Goal: Use online tool/utility: Utilize a website feature to perform a specific function

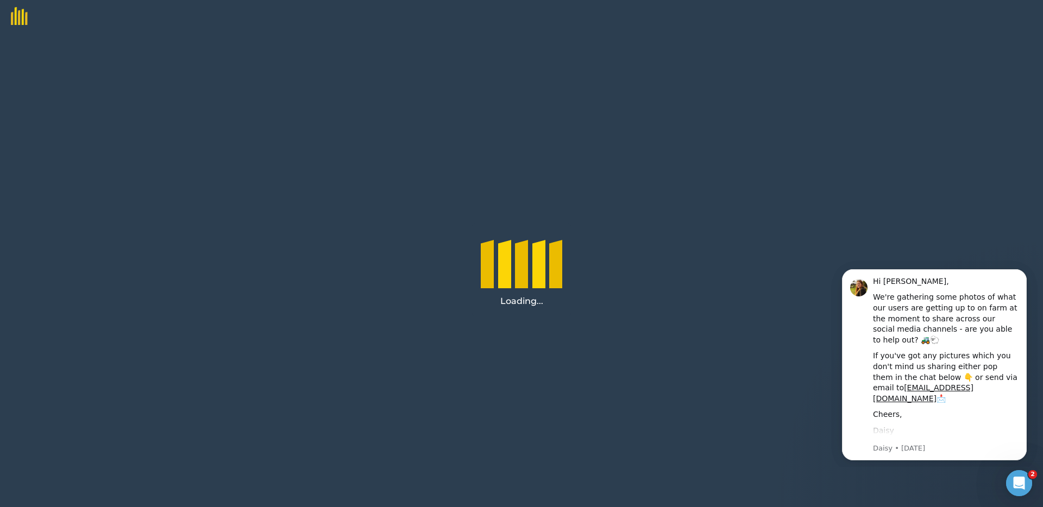
click at [765, 198] on div "Loading..." at bounding box center [521, 270] width 1043 height 475
click at [1020, 483] on icon "Open Intercom Messenger" at bounding box center [1018, 482] width 18 height 18
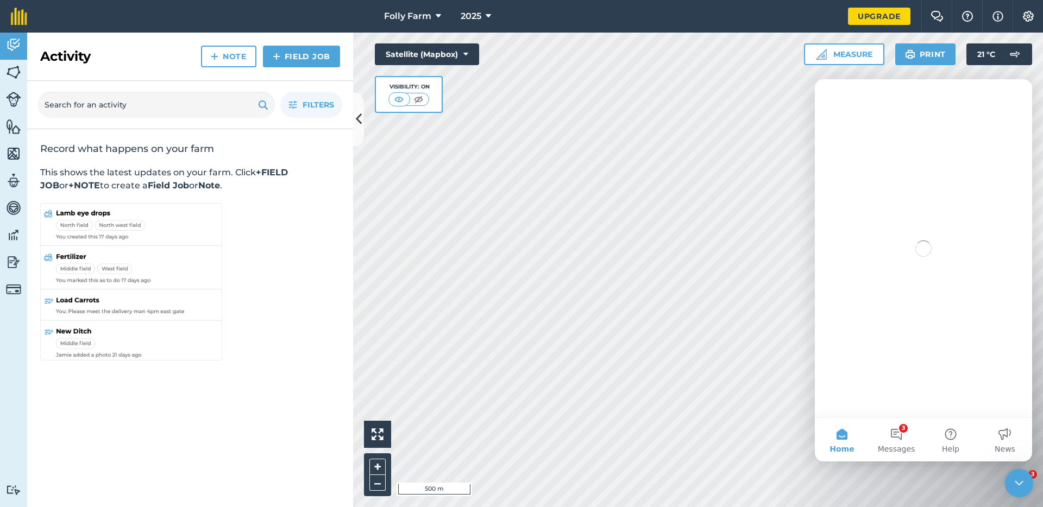
click at [1021, 485] on icon "Close Intercom Messenger" at bounding box center [1017, 481] width 13 height 13
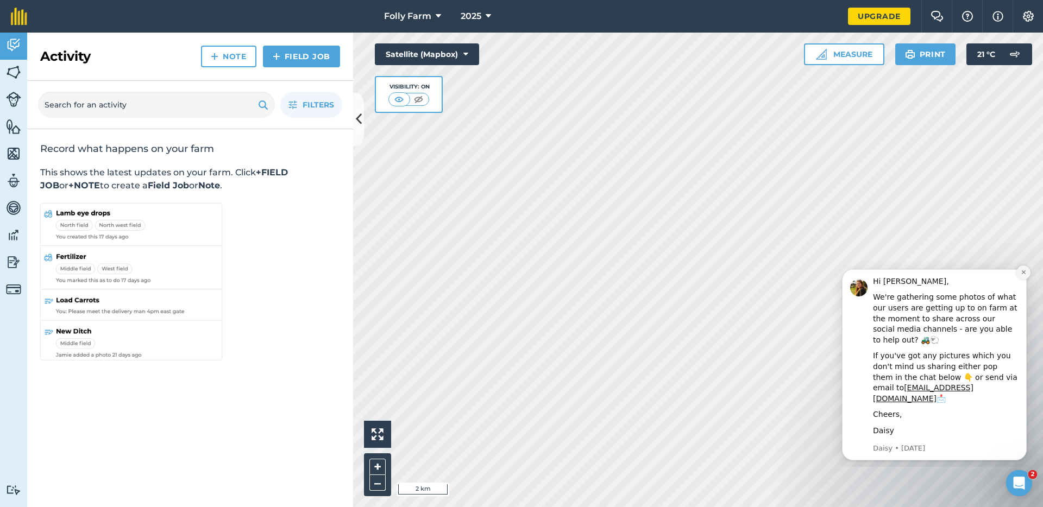
click at [1022, 273] on icon "Dismiss notification" at bounding box center [1024, 272] width 6 height 6
click at [1022, 274] on icon "Dismiss notification" at bounding box center [1024, 272] width 6 height 6
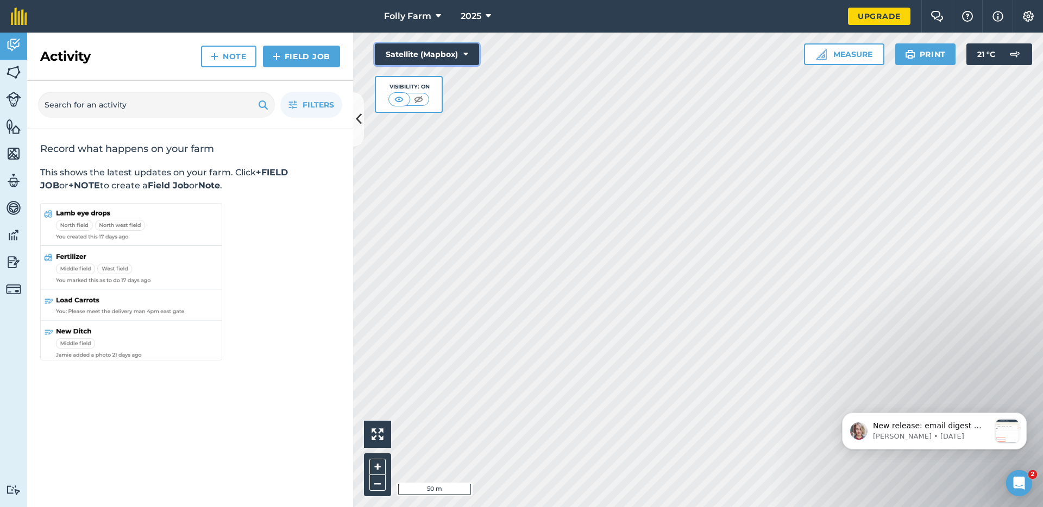
click at [460, 49] on button "Satellite (Mapbox)" at bounding box center [427, 54] width 104 height 22
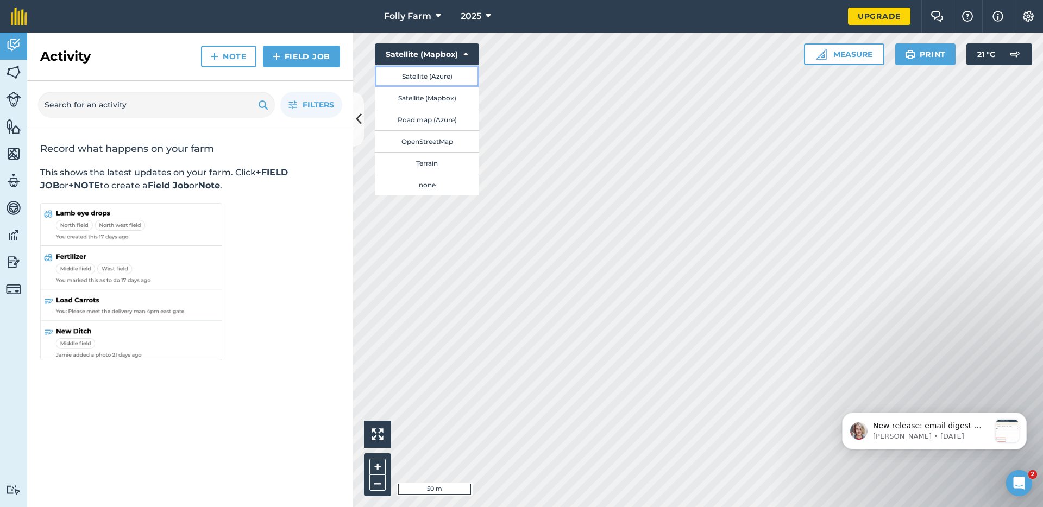
click at [437, 80] on button "Satellite (Azure)" at bounding box center [427, 76] width 104 height 22
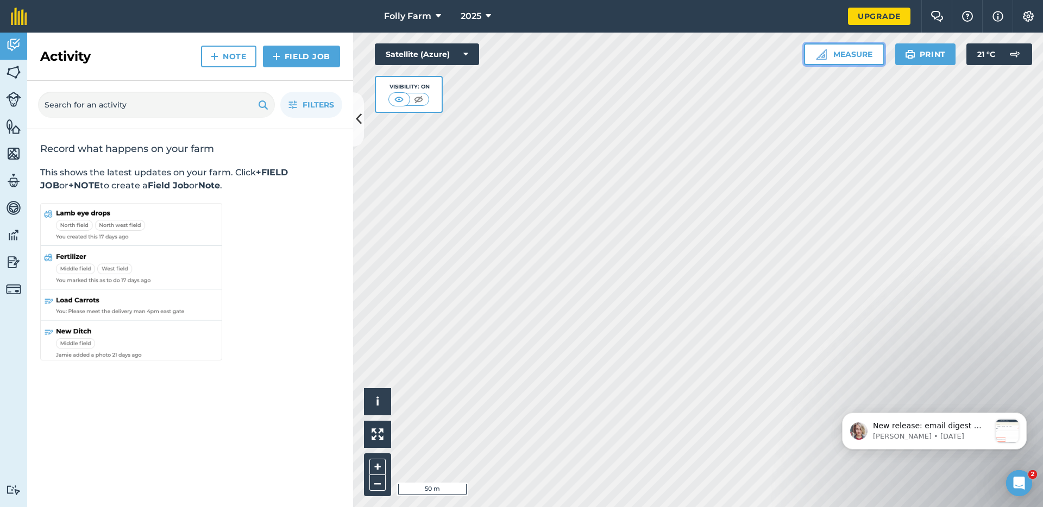
click at [850, 51] on button "Measure" at bounding box center [844, 54] width 80 height 22
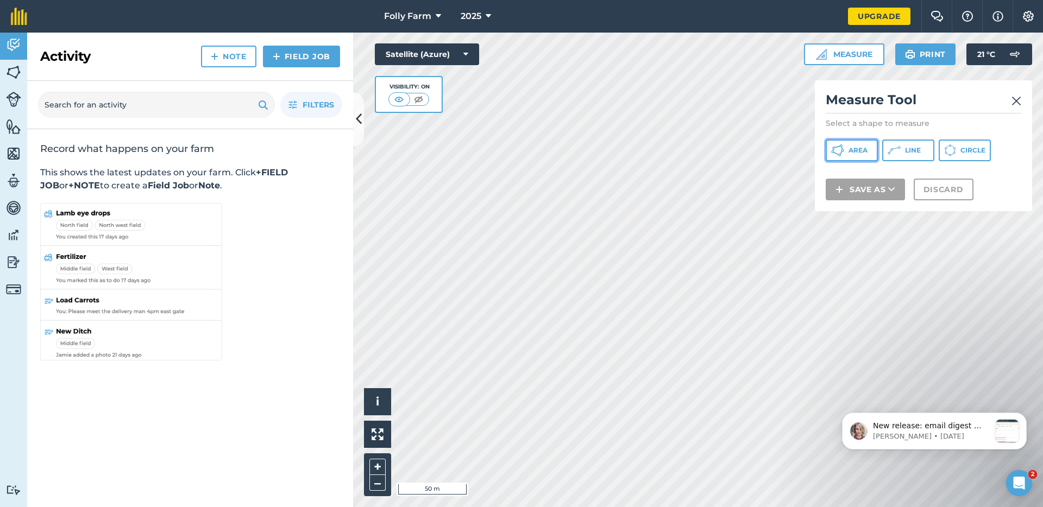
click at [839, 155] on icon at bounding box center [837, 150] width 13 height 13
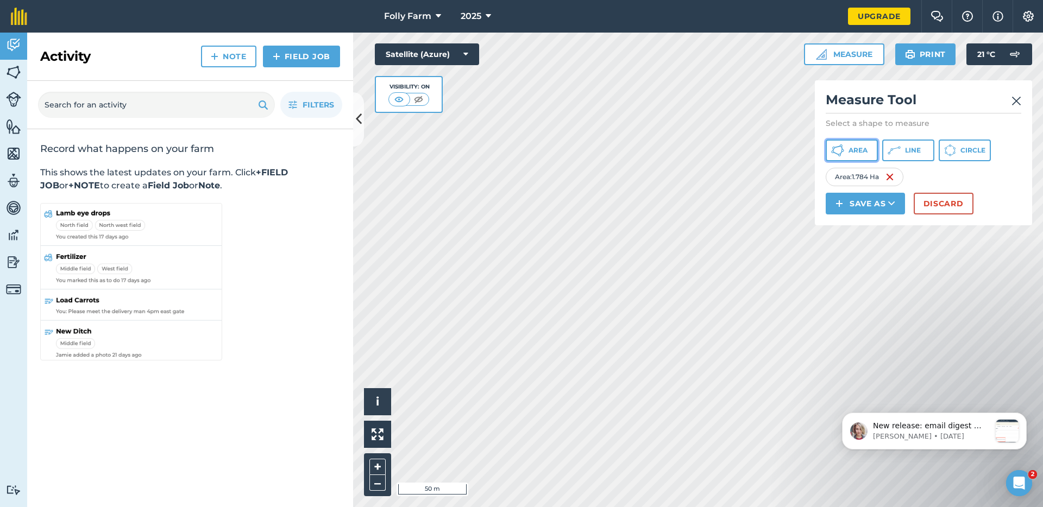
click at [846, 150] on button "Area" at bounding box center [852, 151] width 52 height 22
click at [857, 151] on span "Area" at bounding box center [858, 150] width 19 height 9
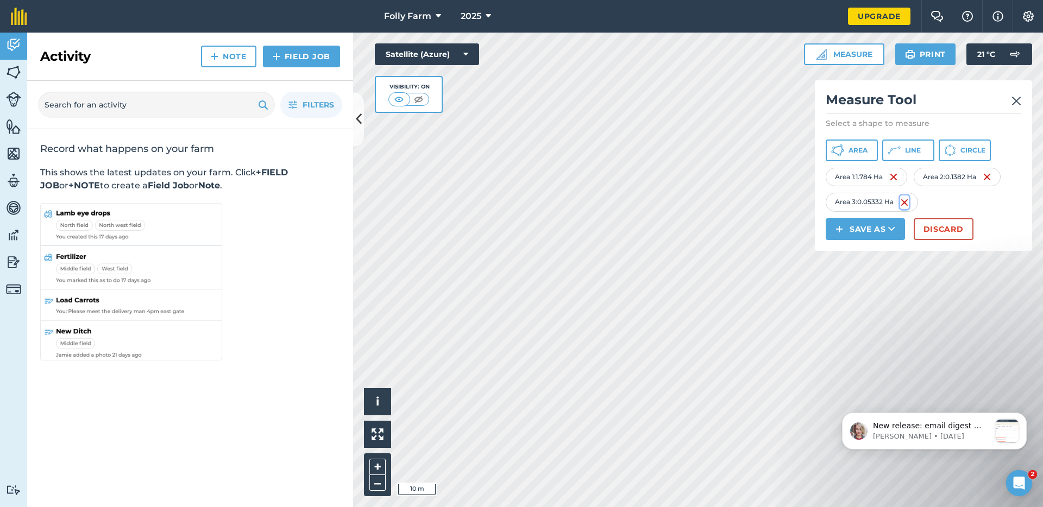
click at [905, 203] on img at bounding box center [904, 202] width 9 height 13
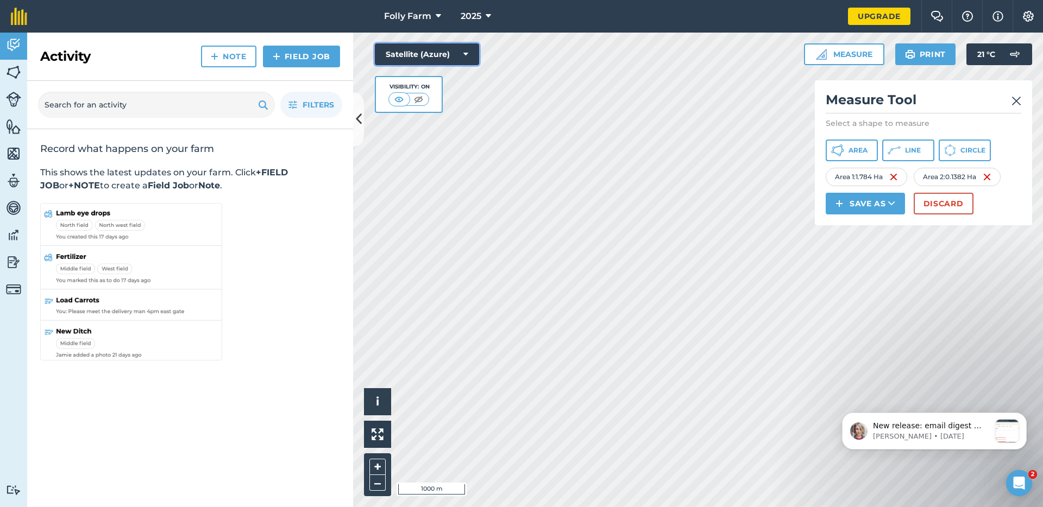
click at [406, 51] on button "Satellite (Azure)" at bounding box center [427, 54] width 104 height 22
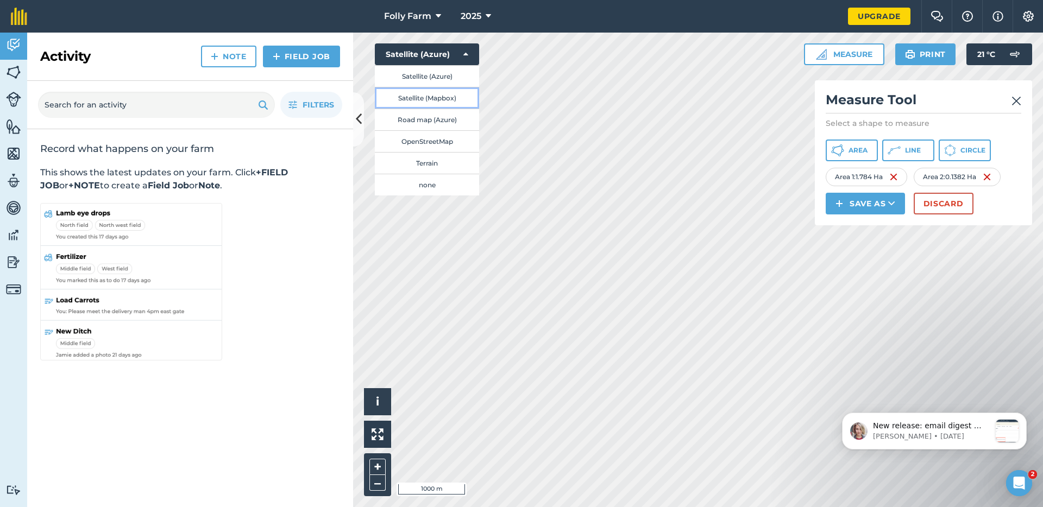
click at [423, 101] on button "Satellite (Mapbox)" at bounding box center [427, 98] width 104 height 22
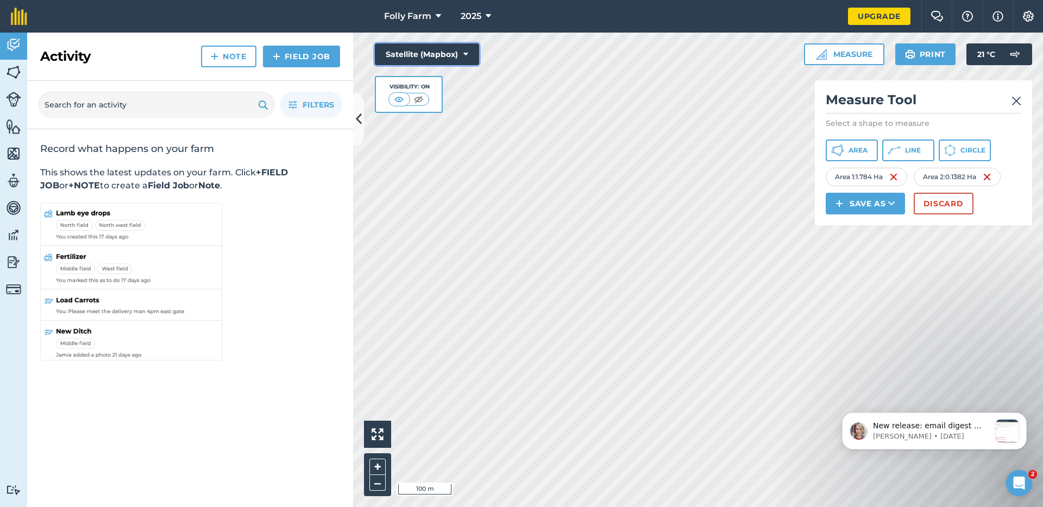
click at [403, 55] on button "Satellite (Mapbox)" at bounding box center [427, 54] width 104 height 22
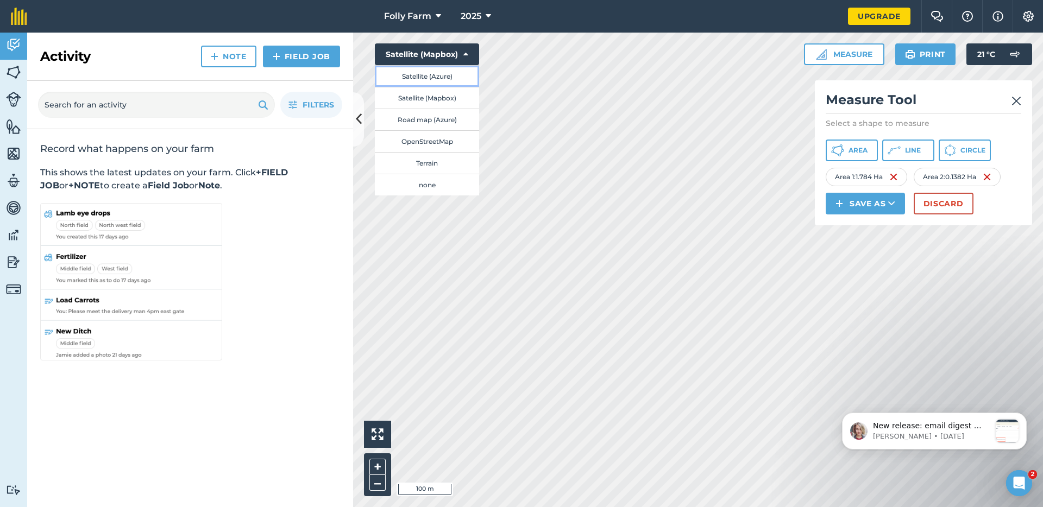
click at [404, 80] on button "Satellite (Azure)" at bounding box center [427, 76] width 104 height 22
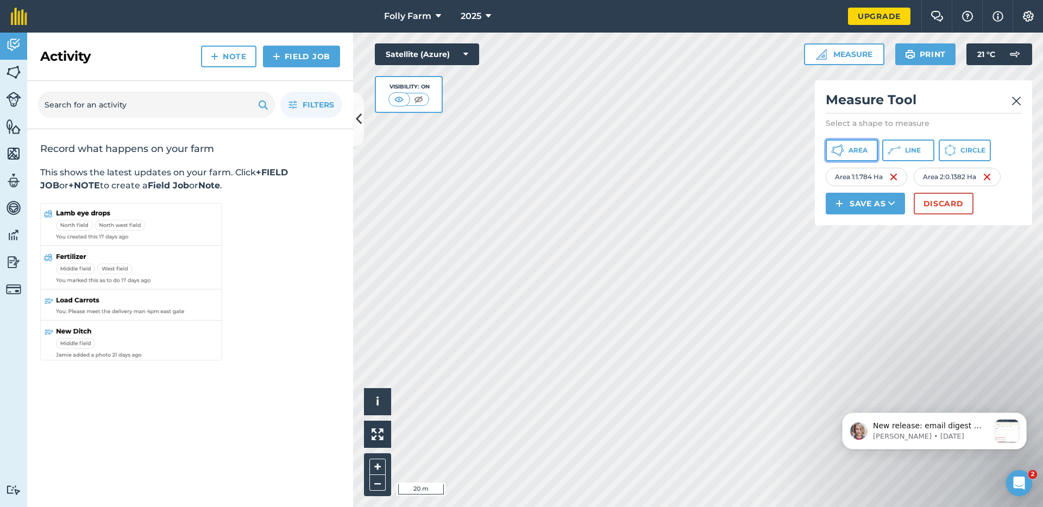
click at [861, 147] on span "Area" at bounding box center [858, 150] width 19 height 9
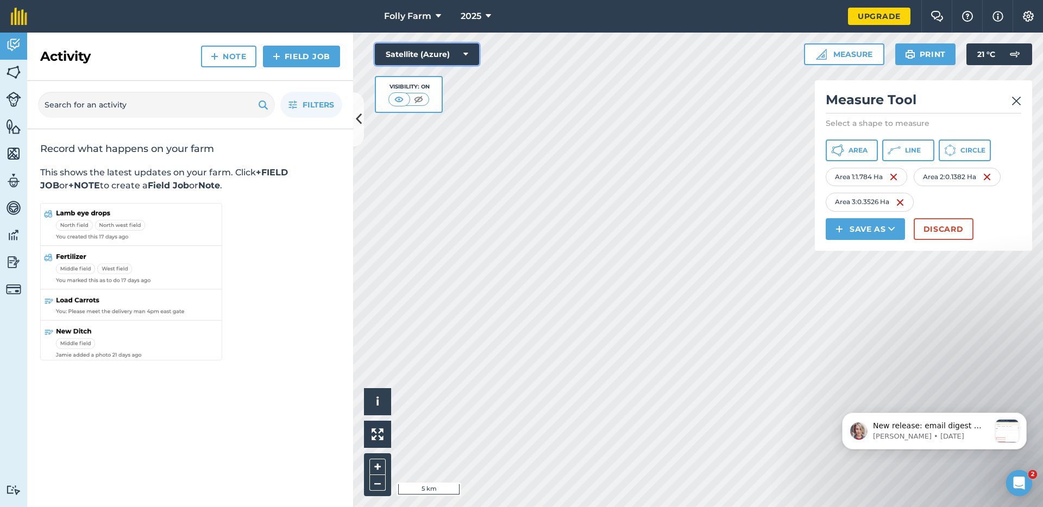
click at [436, 56] on button "Satellite (Azure)" at bounding box center [427, 54] width 104 height 22
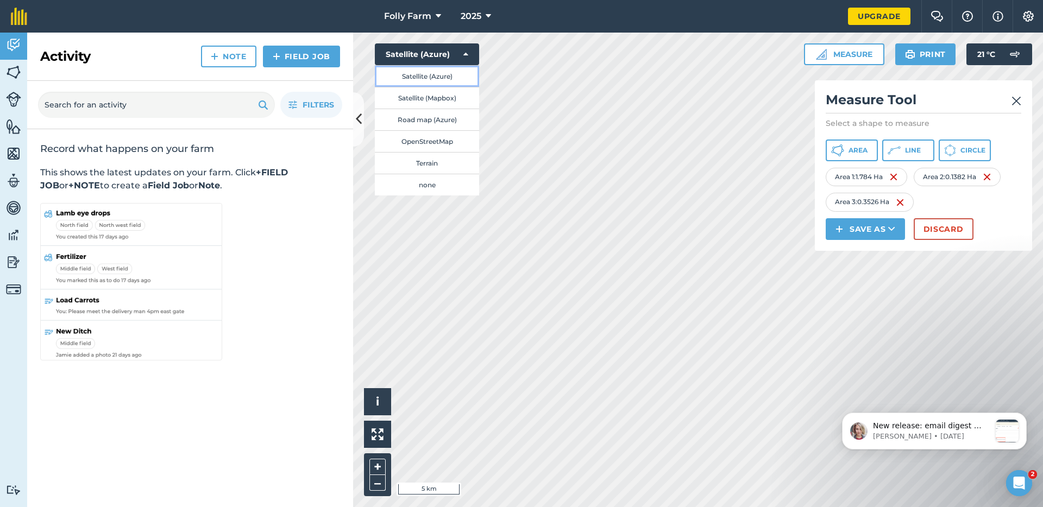
click at [432, 73] on button "Satellite (Azure)" at bounding box center [427, 76] width 104 height 22
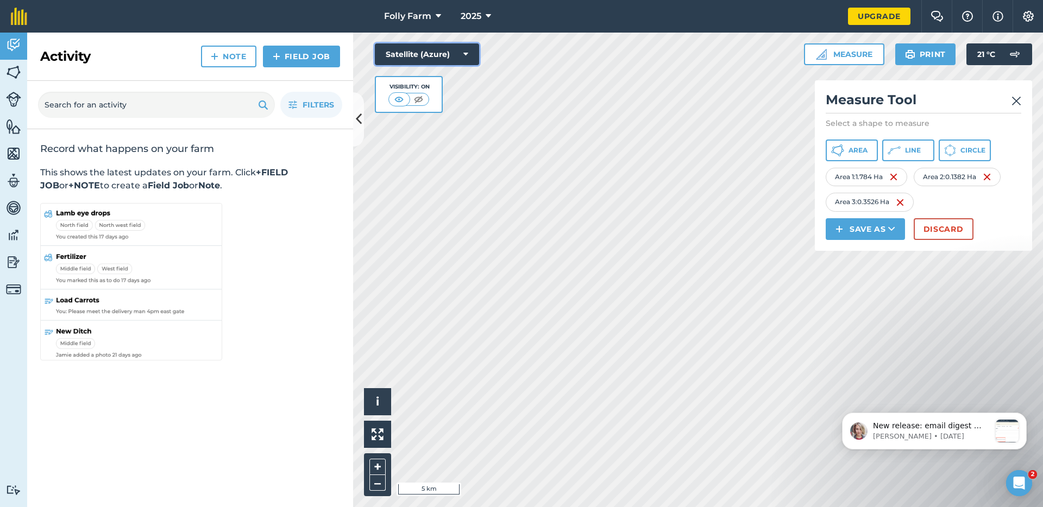
click at [437, 53] on button "Satellite (Azure)" at bounding box center [427, 54] width 104 height 22
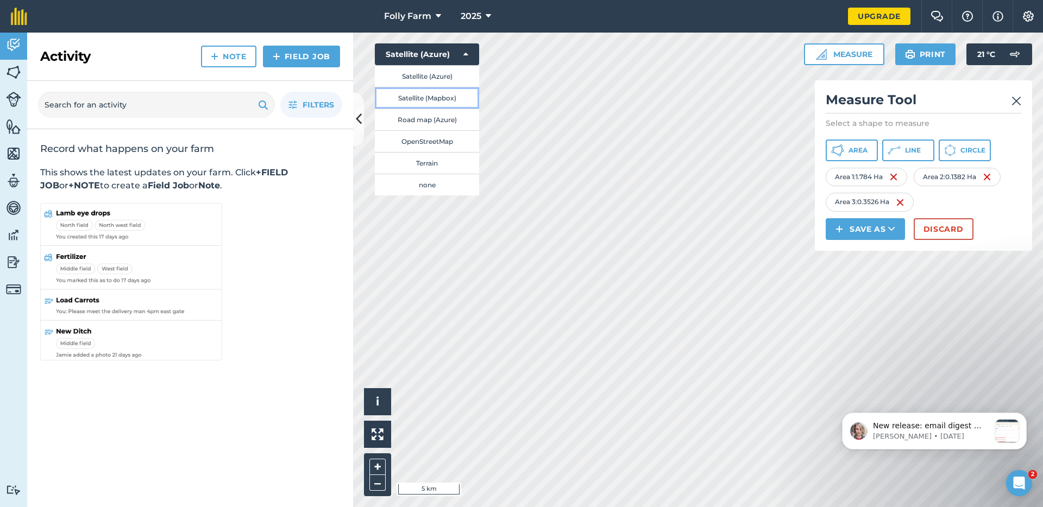
click at [432, 91] on button "Satellite (Mapbox)" at bounding box center [427, 98] width 104 height 22
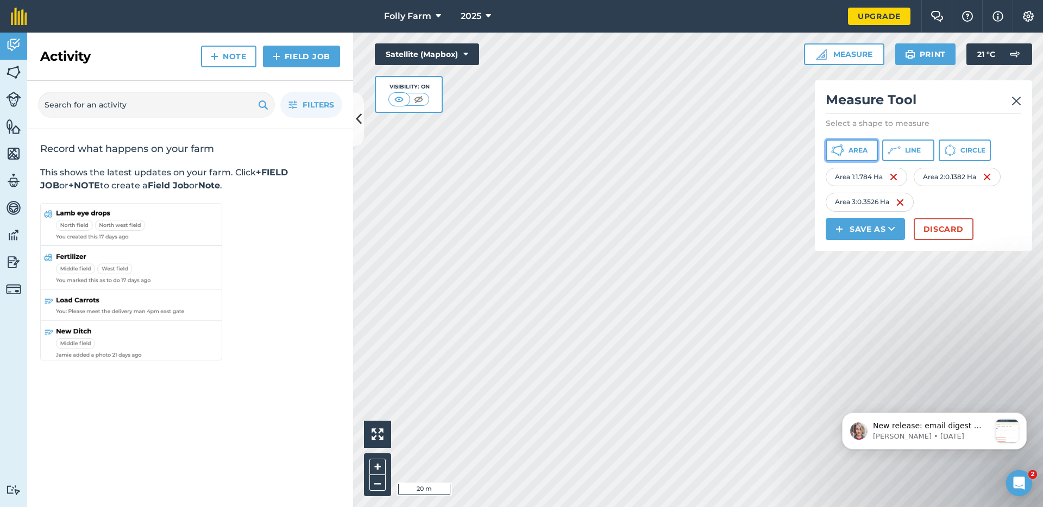
click at [839, 150] on icon at bounding box center [837, 150] width 13 height 13
